Goal: Information Seeking & Learning: Compare options

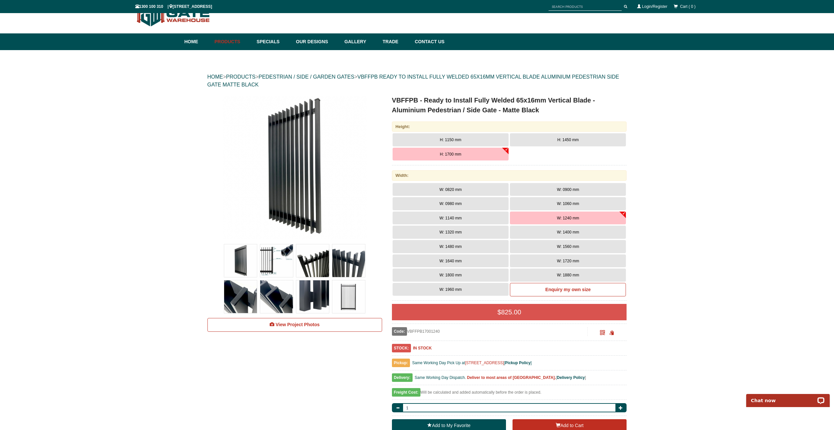
click at [556, 142] on button "H: 1450 mm" at bounding box center [568, 139] width 116 height 13
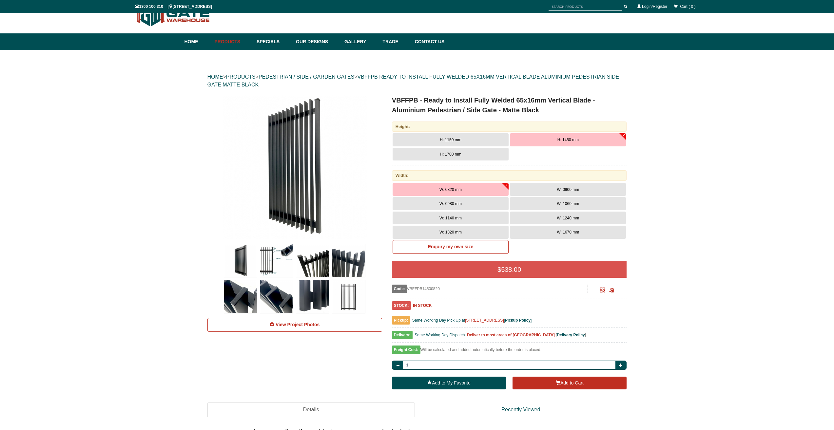
click at [442, 155] on span "H: 1700 mm" at bounding box center [450, 154] width 21 height 5
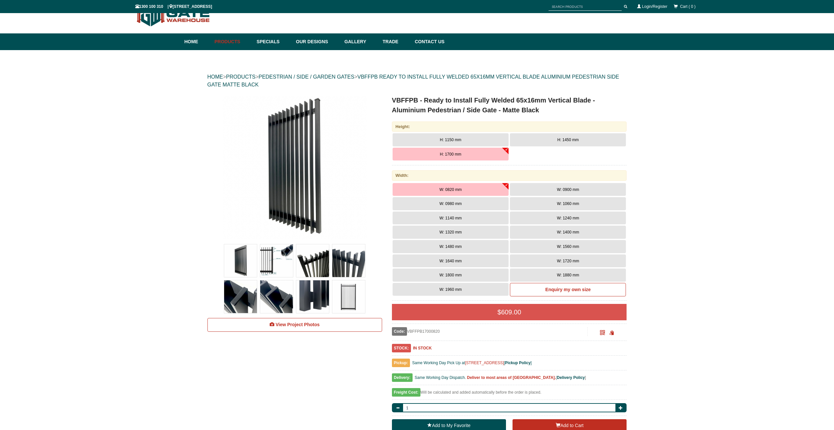
click at [555, 139] on button "H: 1450 mm" at bounding box center [568, 139] width 116 height 13
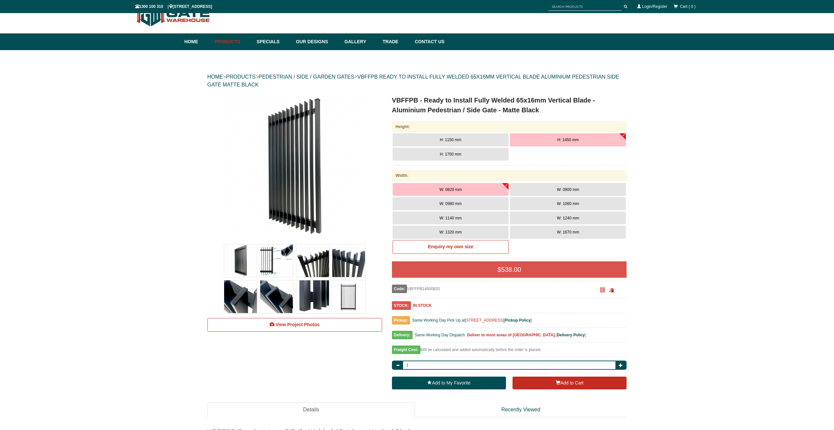
click at [570, 231] on span "W: 1670 mm" at bounding box center [568, 232] width 22 height 5
click at [440, 191] on span "W: 0820 mm" at bounding box center [451, 189] width 22 height 5
click at [456, 141] on span "H: 1150 mm" at bounding box center [450, 140] width 21 height 5
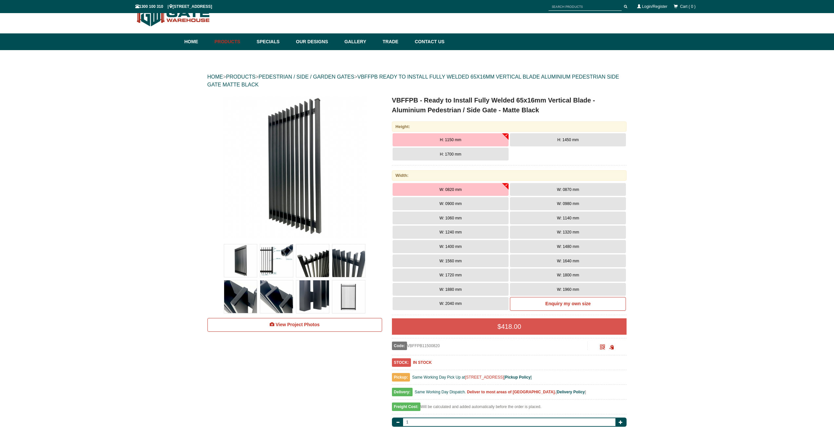
click at [568, 277] on span "W: 1800 mm" at bounding box center [568, 275] width 22 height 5
click at [568, 134] on button "H: 1450 mm" at bounding box center [568, 139] width 116 height 13
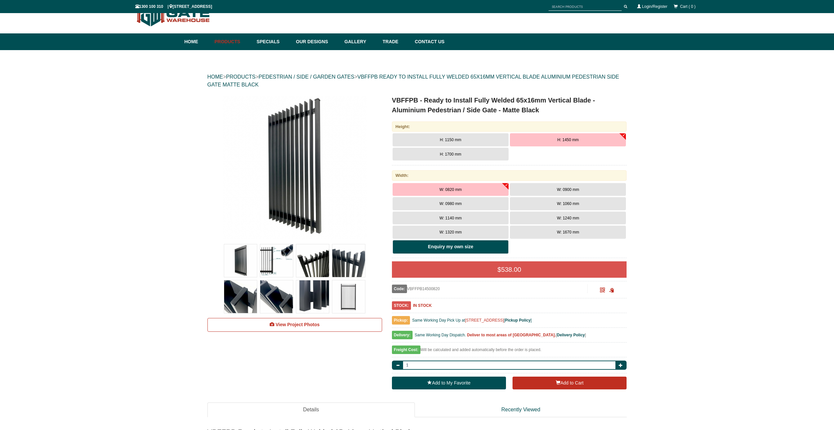
click at [459, 248] on b "Enquiry my own size" at bounding box center [450, 246] width 45 height 5
